Goal: Task Accomplishment & Management: Complete application form

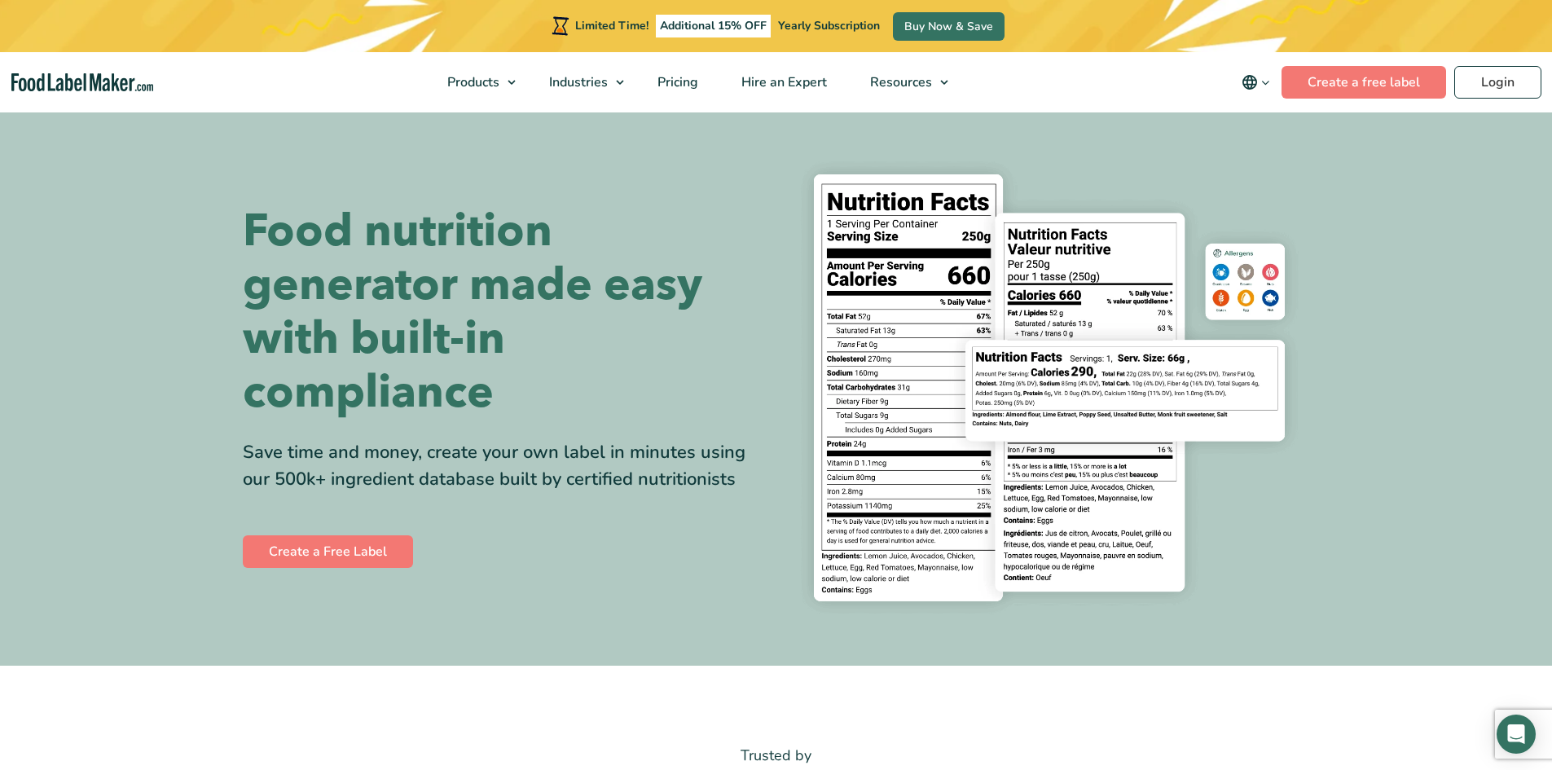
drag, startPoint x: 24, startPoint y: 505, endPoint x: 35, endPoint y: 547, distance: 43.9
drag, startPoint x: 35, startPoint y: 547, endPoint x: 304, endPoint y: 653, distance: 289.0
click at [305, 653] on section "Food nutrition generator made easy with built-in compliance Save time and money…" at bounding box center [776, 388] width 1552 height 556
click at [1299, 595] on img at bounding box center [1049, 387] width 521 height 477
click at [772, 320] on div "Food nutrition generator made easy with built-in compliance Save time and money…" at bounding box center [776, 387] width 1067 height 477
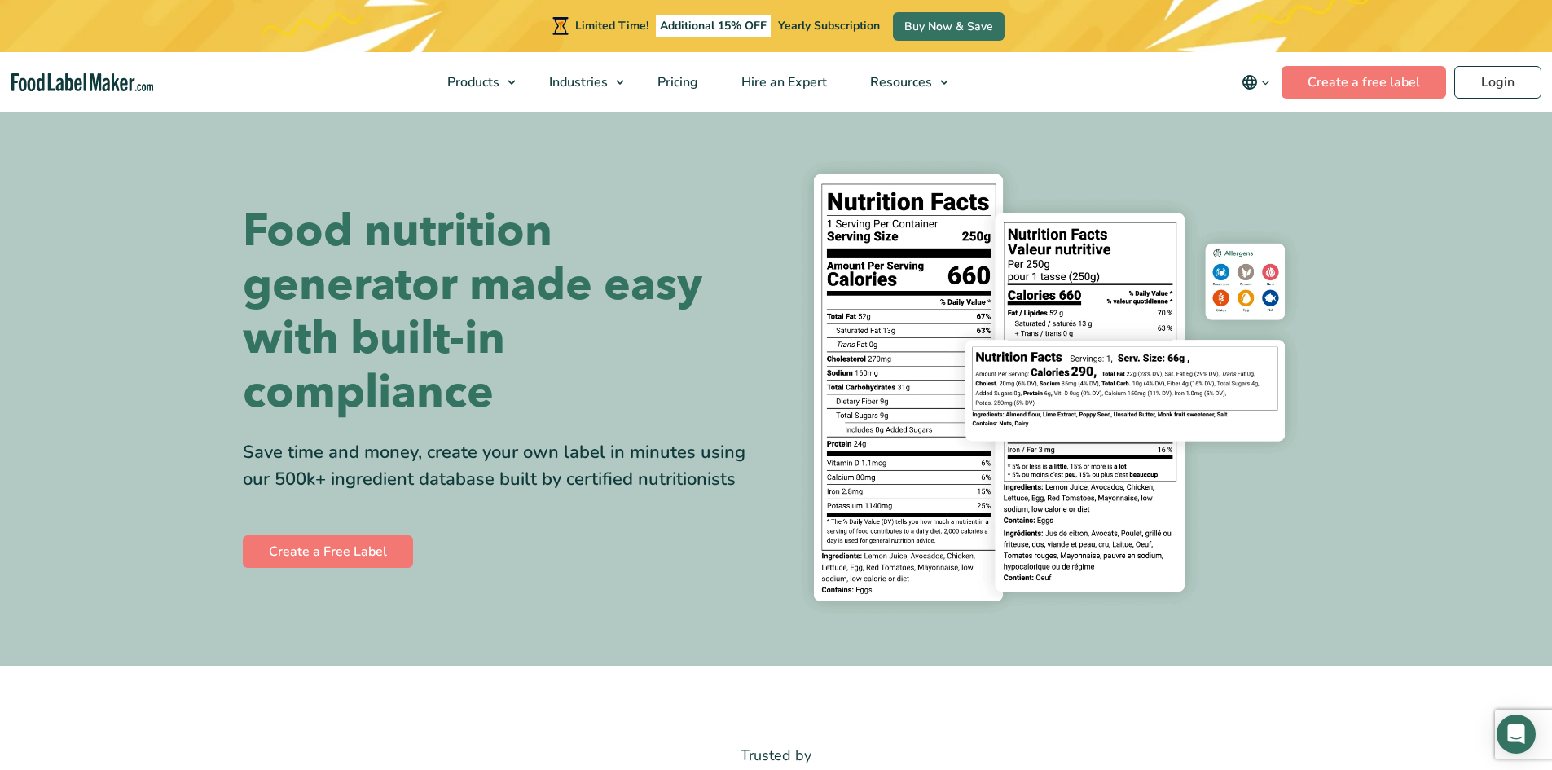
drag, startPoint x: 505, startPoint y: 349, endPoint x: 492, endPoint y: 297, distance: 53.7
click at [489, 328] on h1 "Food nutrition generator made easy with built-in compliance" at bounding box center [503, 311] width 521 height 215
click at [121, 187] on section "Food nutrition generator made easy with built-in compliance Save time and money…" at bounding box center [776, 388] width 1552 height 556
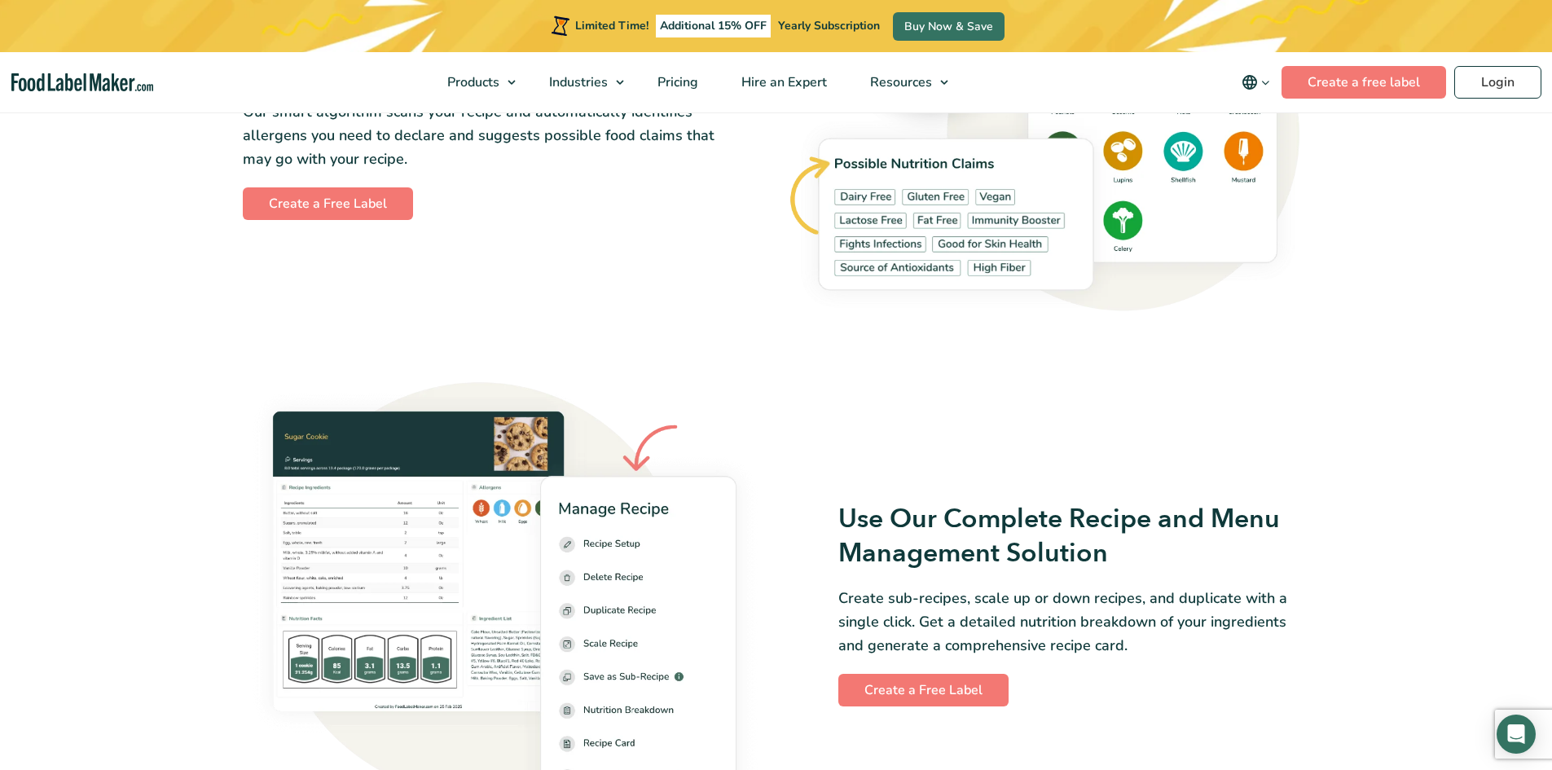
scroll to position [1955, 0]
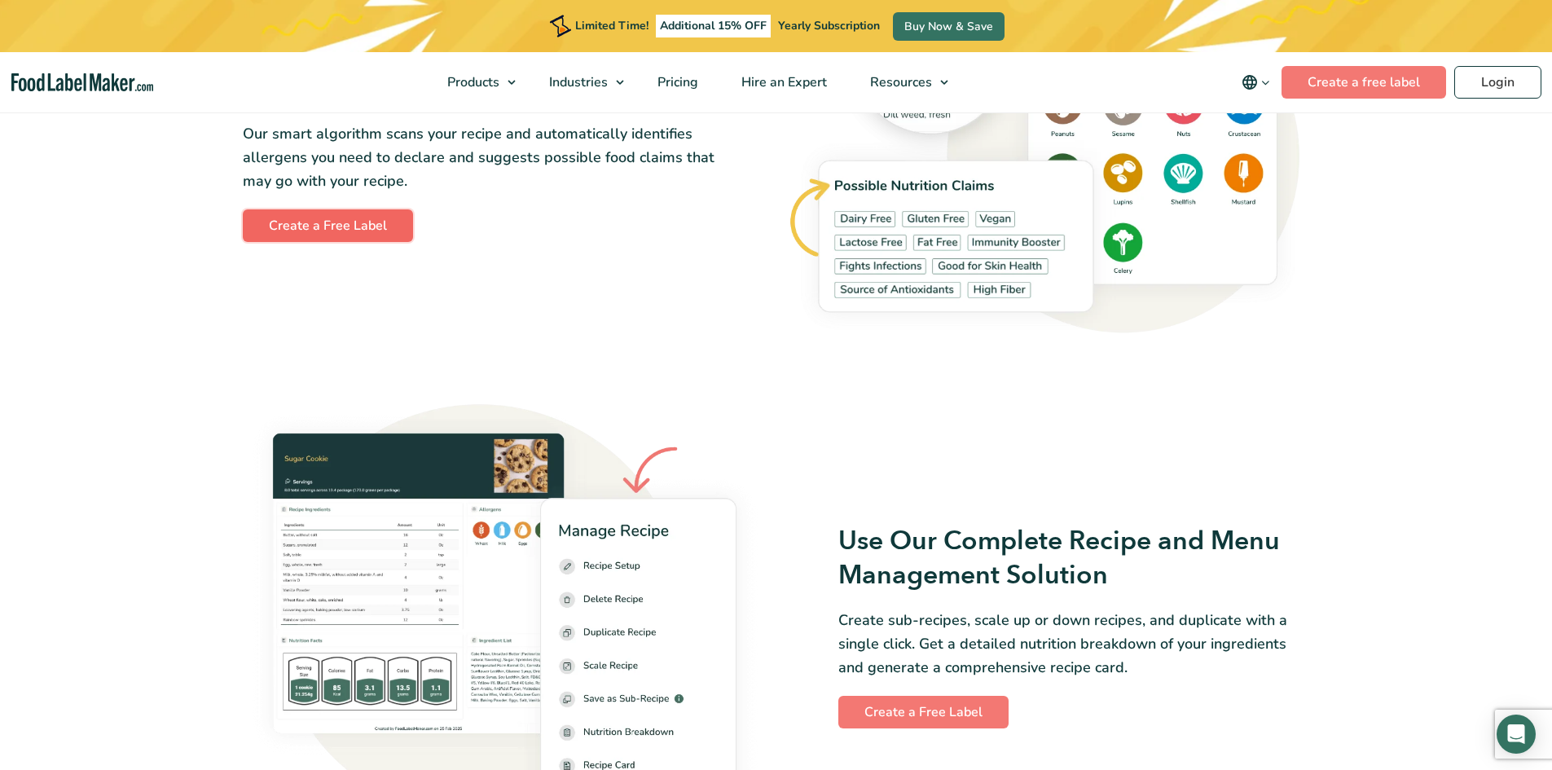
click at [345, 224] on link "Create a Free Label" at bounding box center [328, 225] width 170 height 33
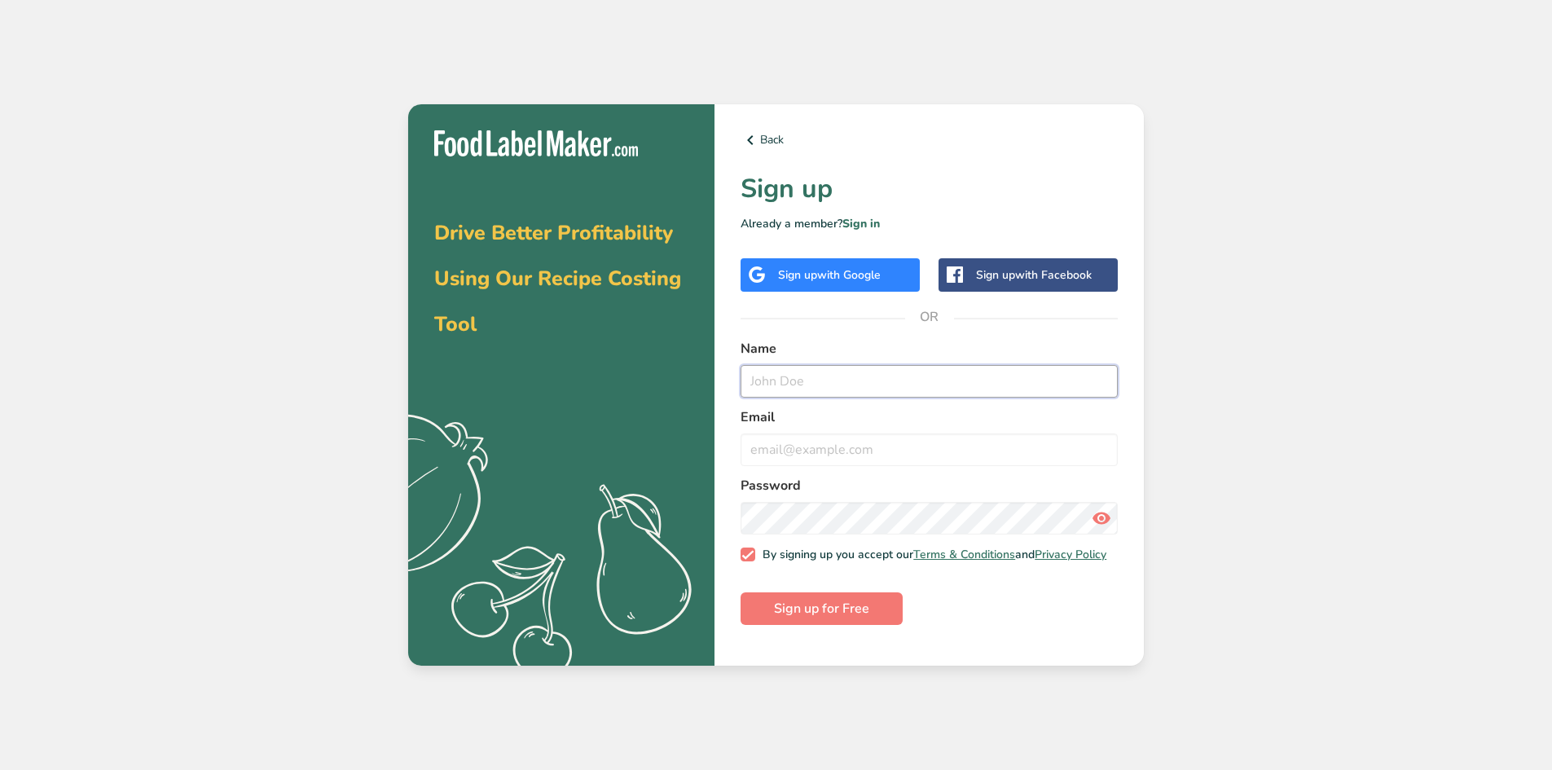
click at [821, 372] on input "text" at bounding box center [929, 381] width 377 height 33
type input "Mbali Nkomo"
click at [776, 449] on input "email" at bounding box center [929, 449] width 377 height 33
type input "mbalinkomo015@gmail.com"
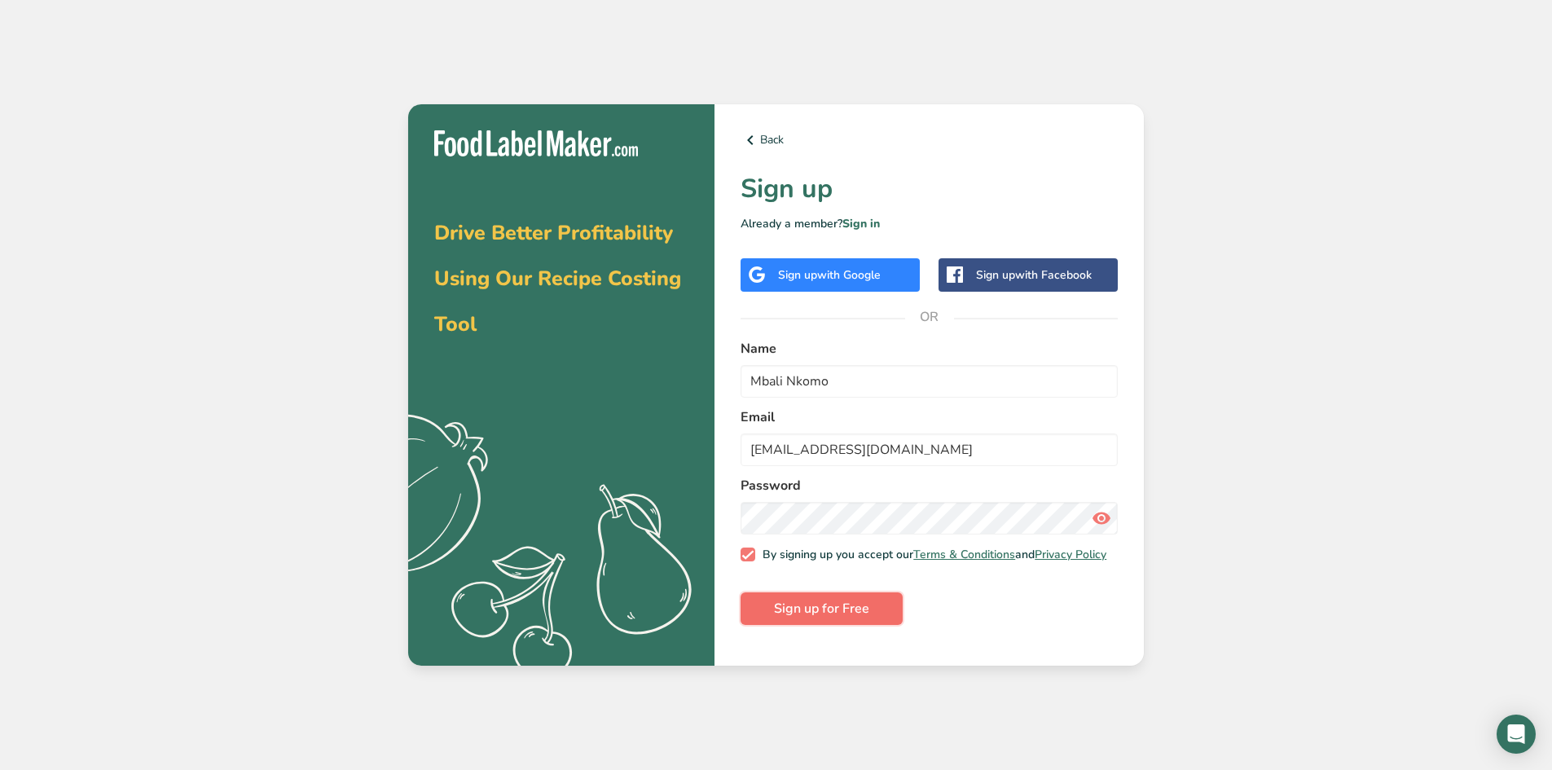
click at [810, 618] on span "Sign up for Free" at bounding box center [821, 609] width 95 height 20
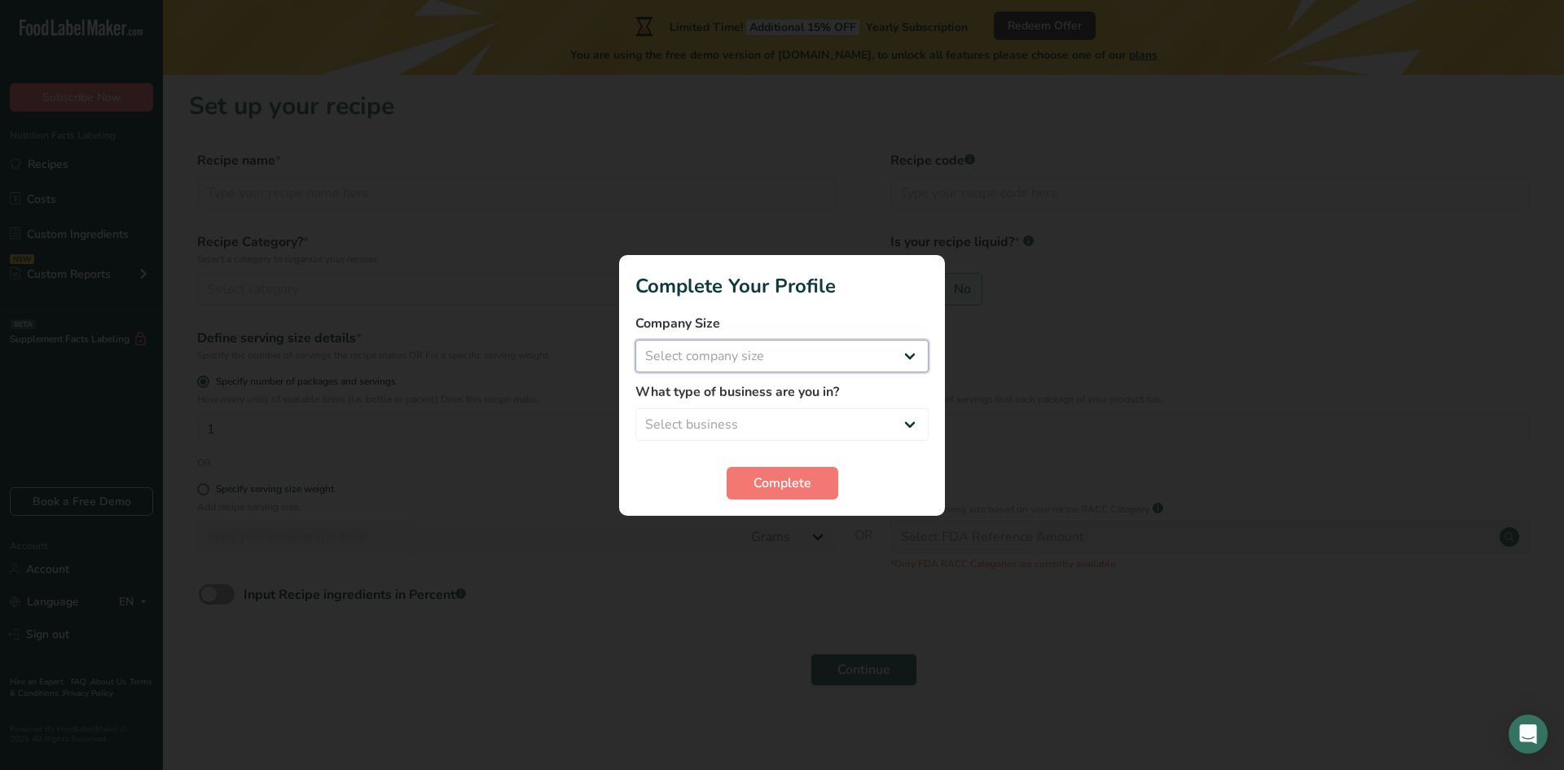
drag, startPoint x: 669, startPoint y: 556, endPoint x: 656, endPoint y: 570, distance: 19.6
click at [656, 570] on div "Complete Your Profile Company Size Select company size Fewer than 10 Employees …" at bounding box center [782, 385] width 1564 height 770
click at [690, 346] on select "Select company size Fewer than 10 Employees 10 to 50 Employees 51 to 500 Employ…" at bounding box center [781, 356] width 293 height 33
click at [766, 487] on span "Complete" at bounding box center [783, 483] width 58 height 20
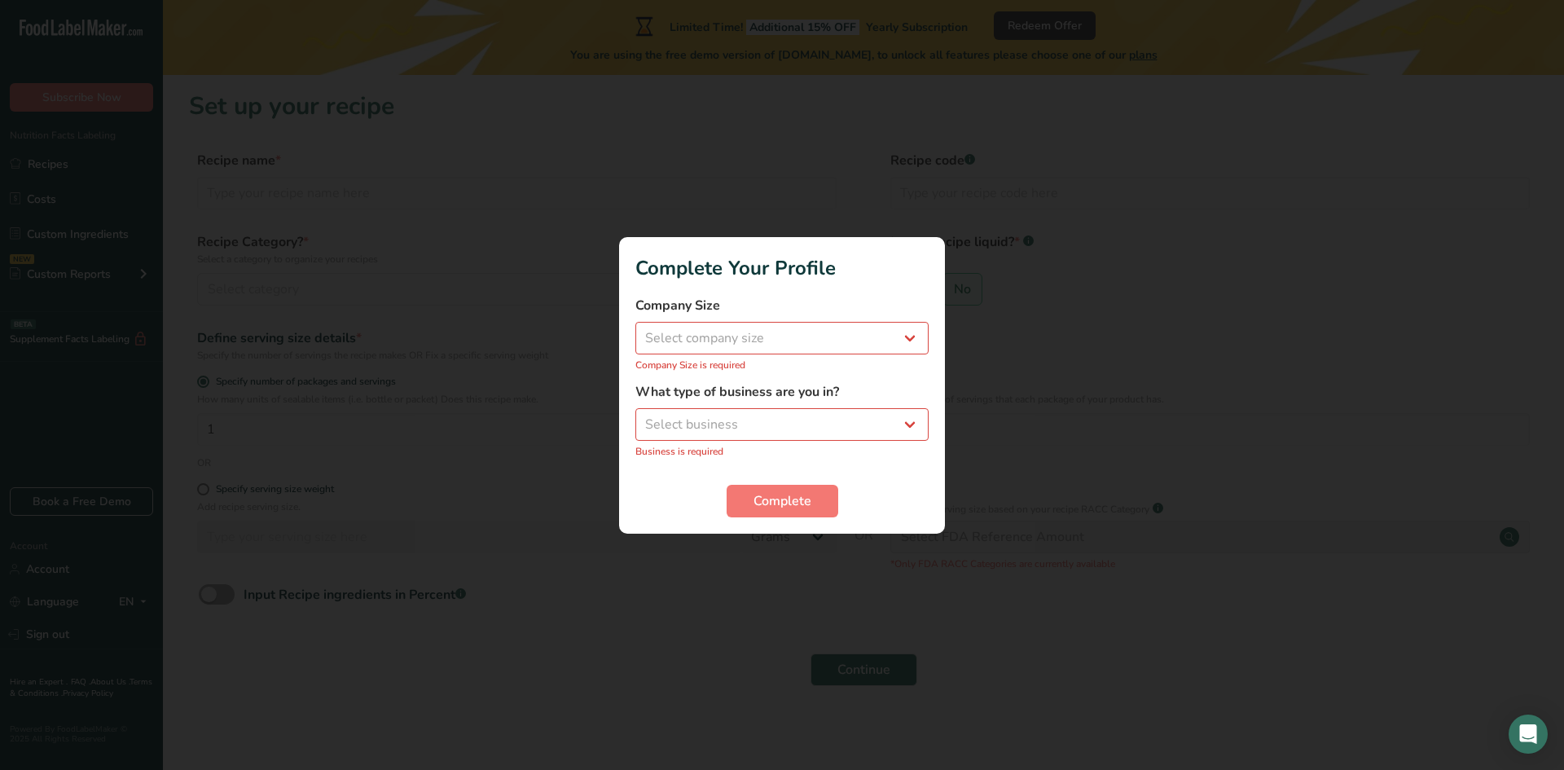
drag, startPoint x: 1041, startPoint y: 521, endPoint x: 1034, endPoint y: 507, distance: 15.7
click at [1042, 525] on div at bounding box center [782, 385] width 1564 height 770
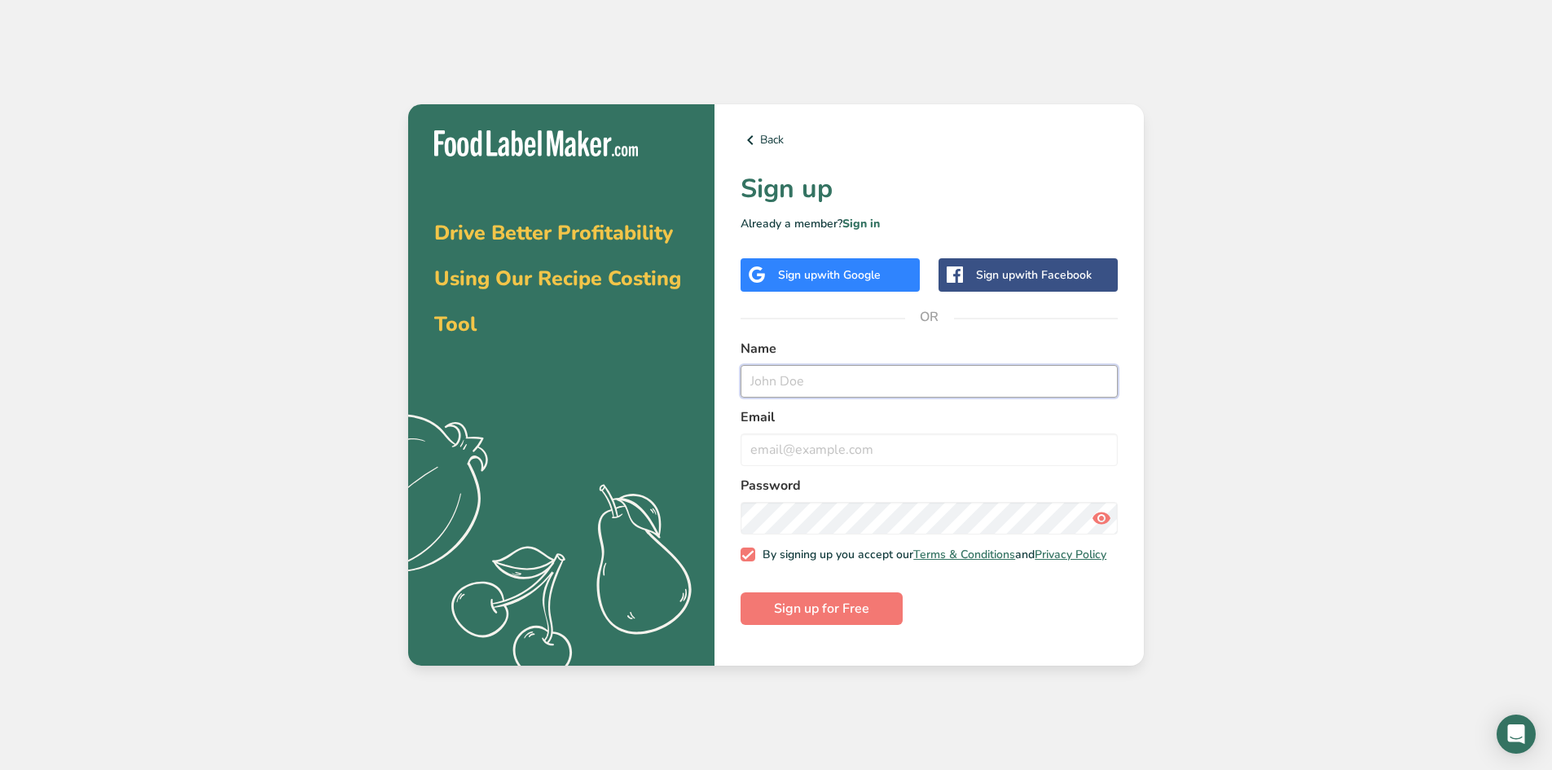
click at [820, 389] on input "text" at bounding box center [929, 381] width 377 height 33
click at [866, 274] on span "with Google" at bounding box center [849, 274] width 64 height 15
click at [835, 270] on span "with Google" at bounding box center [849, 274] width 64 height 15
click at [843, 275] on span "with Google" at bounding box center [849, 274] width 64 height 15
click at [845, 275] on span "with Google" at bounding box center [849, 274] width 64 height 15
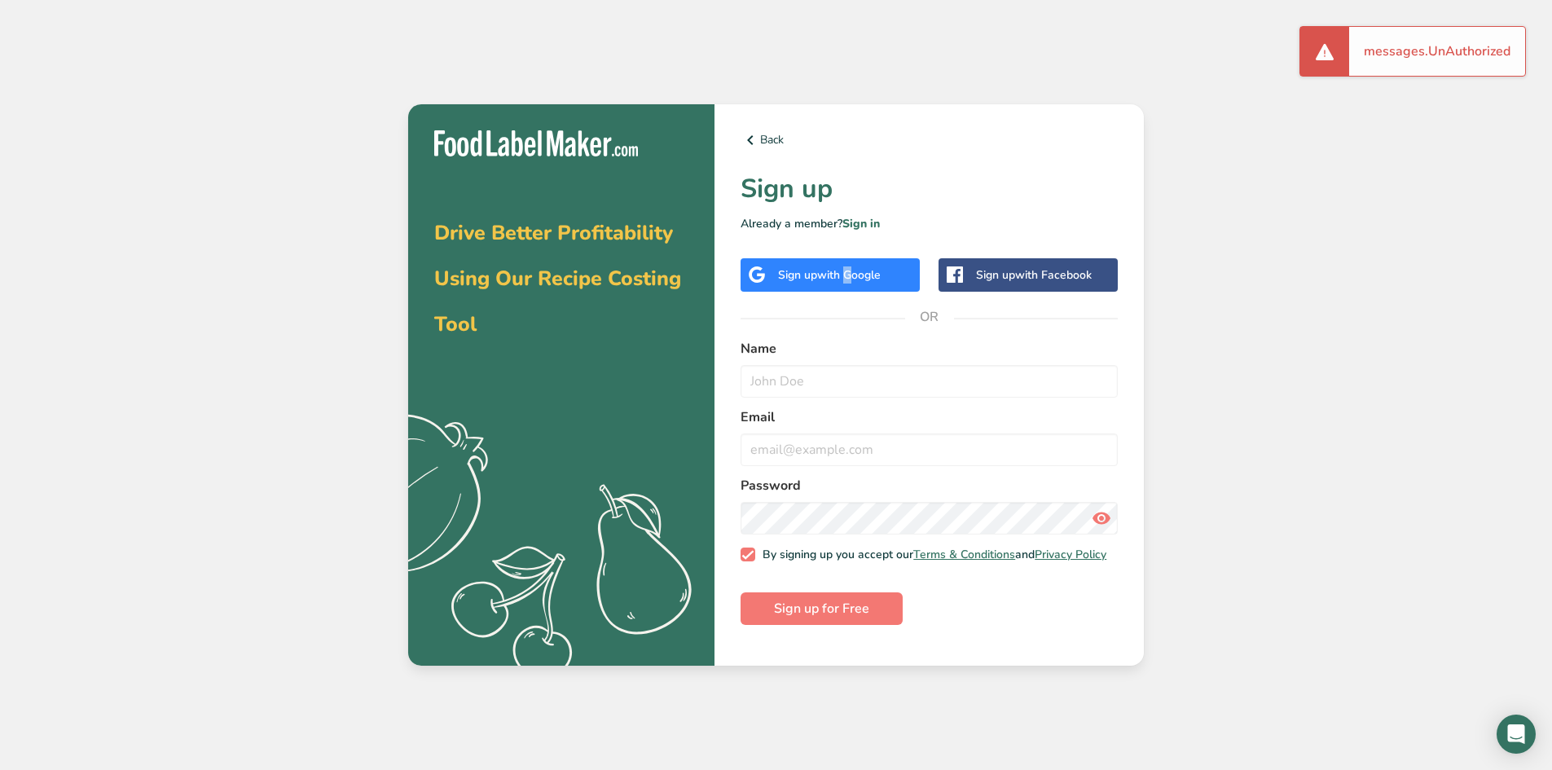
click at [845, 275] on span "with Google" at bounding box center [849, 274] width 64 height 15
drag, startPoint x: 834, startPoint y: 386, endPoint x: 862, endPoint y: 400, distance: 31.0
click at [838, 395] on input "text" at bounding box center [929, 381] width 377 height 33
type input "M"
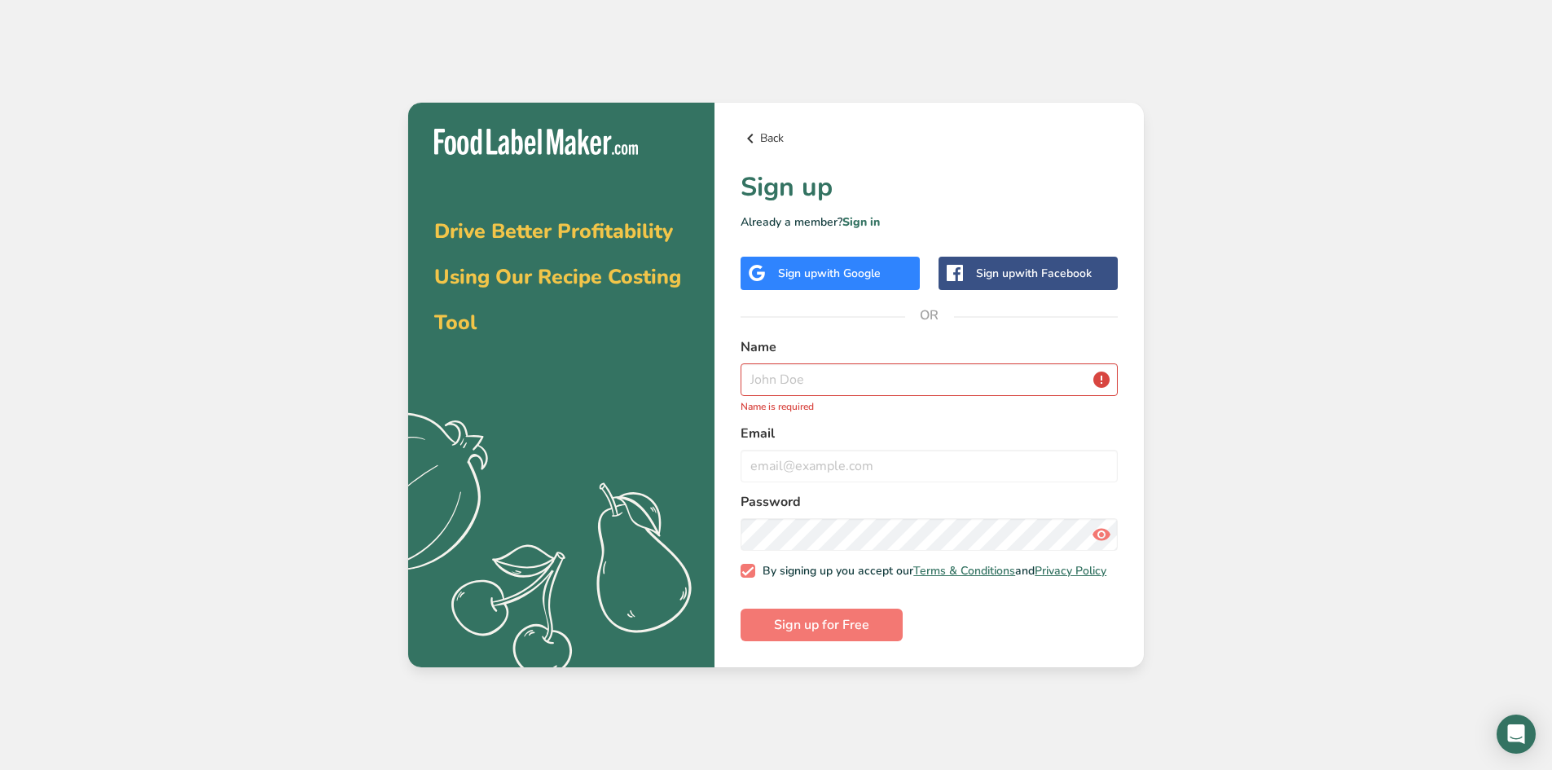
click at [750, 135] on icon at bounding box center [751, 138] width 20 height 29
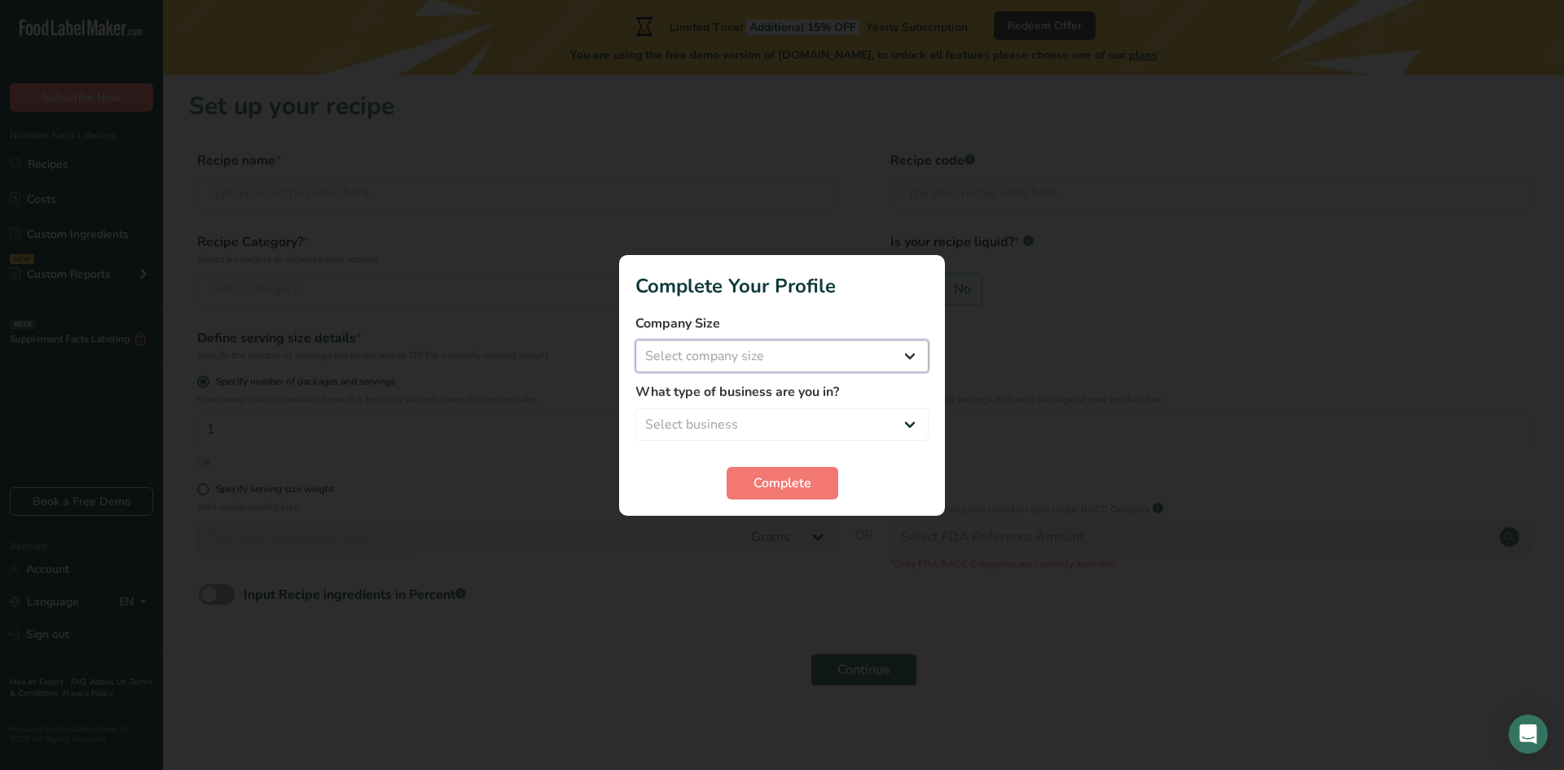
click at [747, 353] on select "Select company size Fewer than 10 Employees 10 to 50 Employees 51 to 500 Employ…" at bounding box center [781, 356] width 293 height 33
select select "1"
click at [635, 340] on select "Select company size Fewer than 10 Employees 10 to 50 Employees 51 to 500 Employ…" at bounding box center [781, 356] width 293 height 33
click at [754, 423] on select "Select business Packaged Food Manufacturer Restaurant & Cafe Bakery Meal Plans …" at bounding box center [781, 424] width 293 height 33
select select "8"
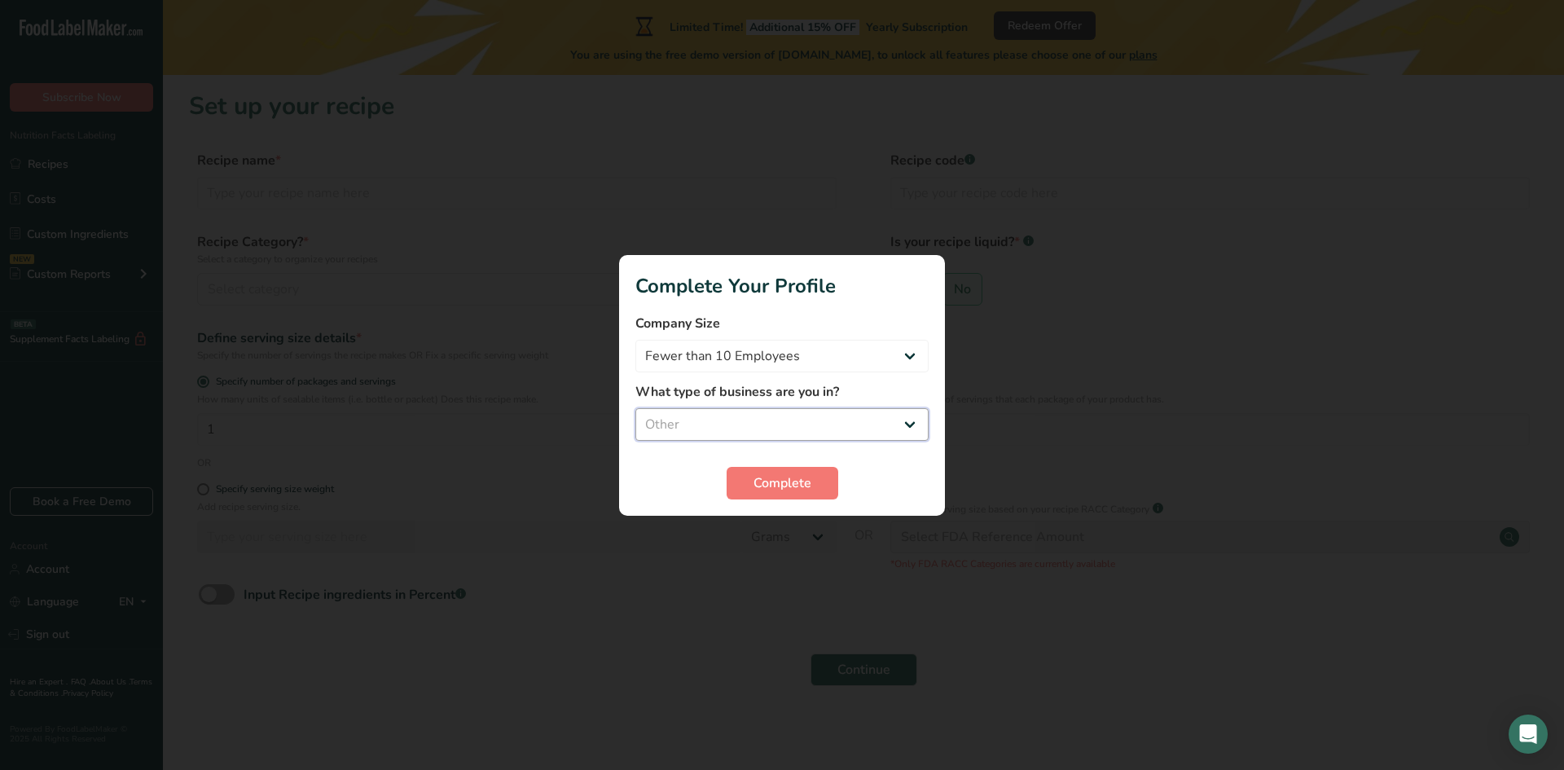
click at [635, 408] on select "Select business Packaged Food Manufacturer Restaurant & Cafe Bakery Meal Plans …" at bounding box center [781, 424] width 293 height 33
click at [776, 482] on span "Complete" at bounding box center [783, 483] width 58 height 20
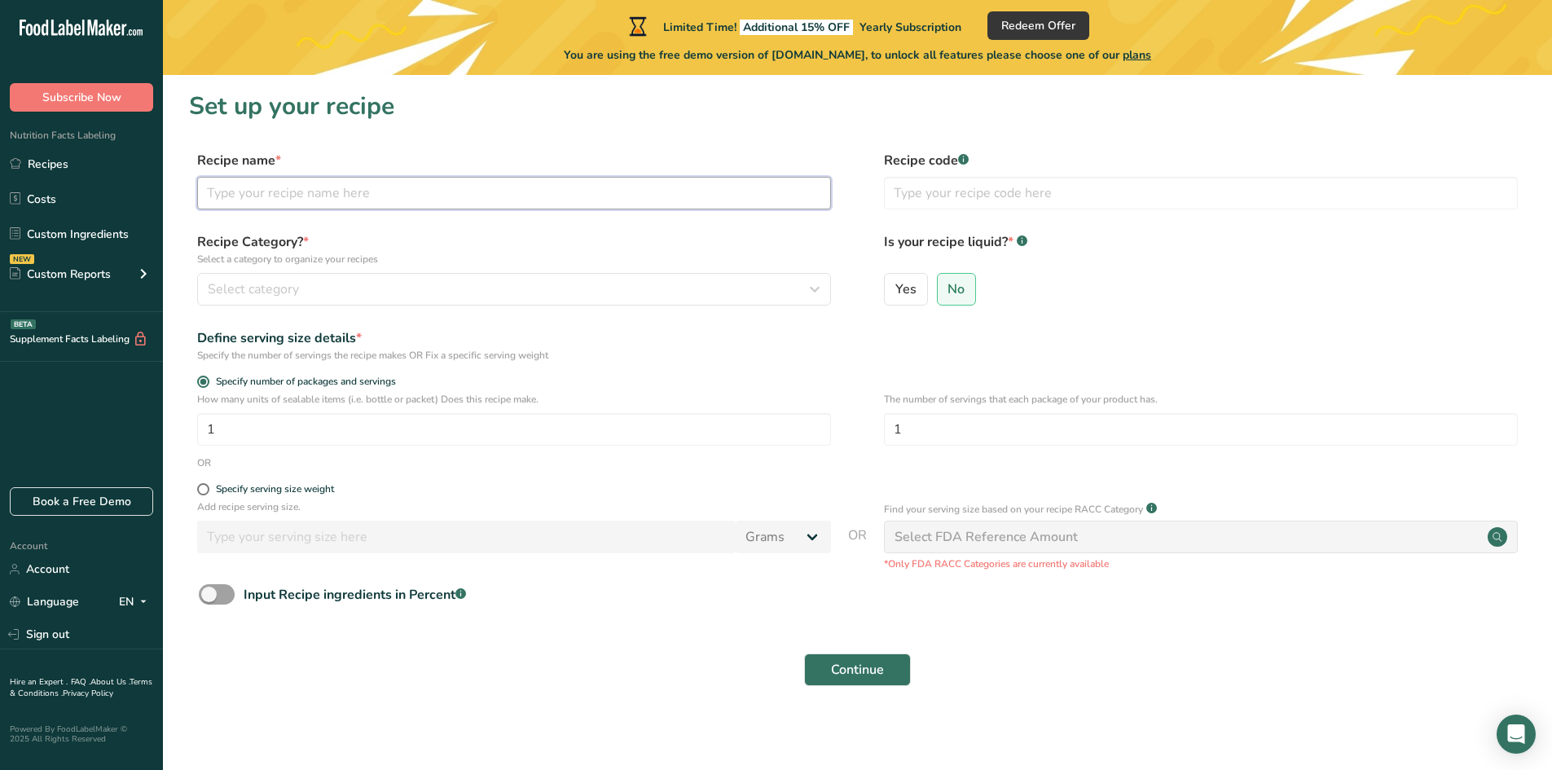
click at [418, 195] on input "text" at bounding box center [514, 193] width 634 height 33
